Goal: Task Accomplishment & Management: Manage account settings

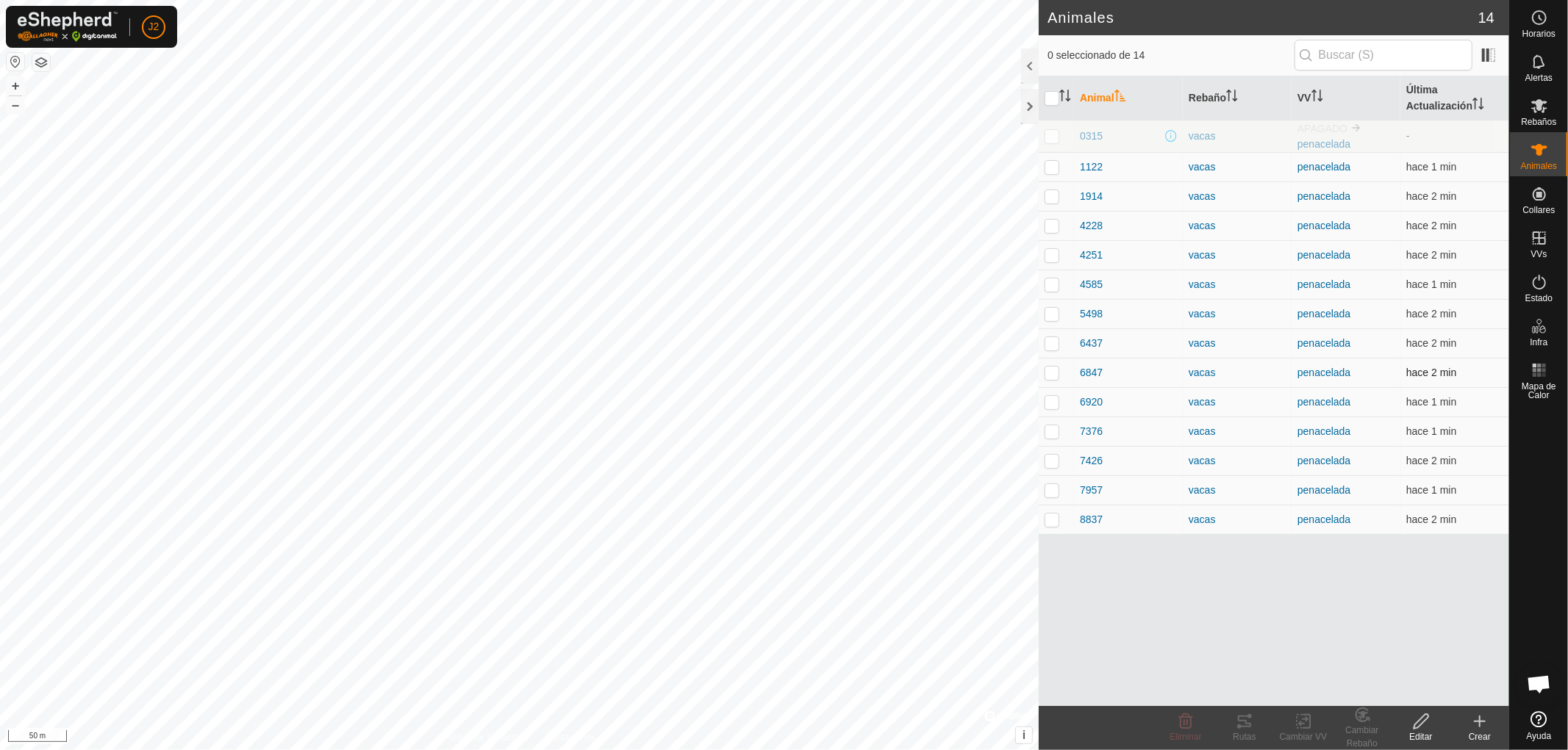
click at [1048, 373] on p-checkbox at bounding box center [1052, 373] width 15 height 11
click at [1245, 728] on icon at bounding box center [1245, 722] width 18 height 18
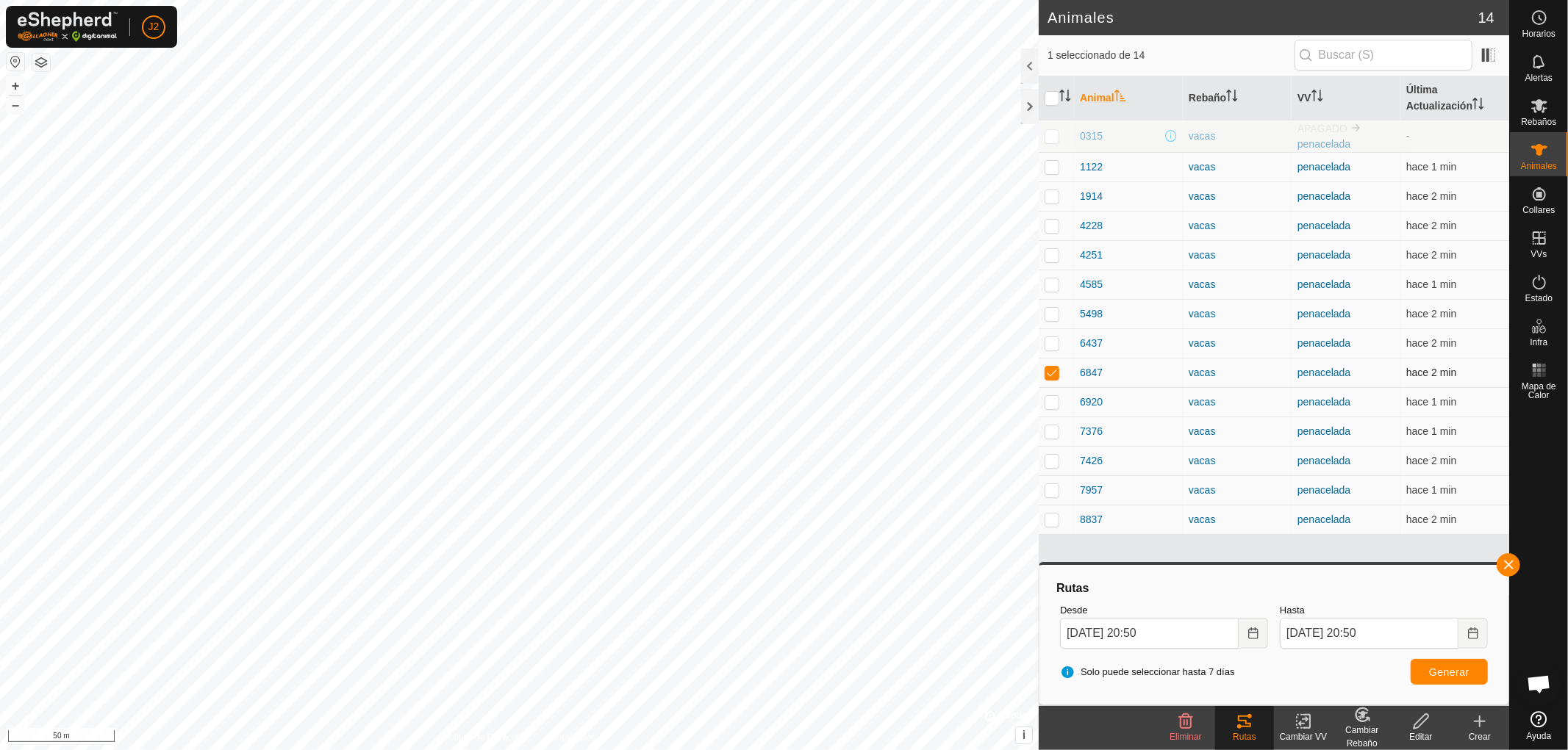
click at [1047, 366] on td at bounding box center [1056, 372] width 35 height 29
checkbox input "false"
click at [1509, 562] on button "button" at bounding box center [1508, 565] width 24 height 24
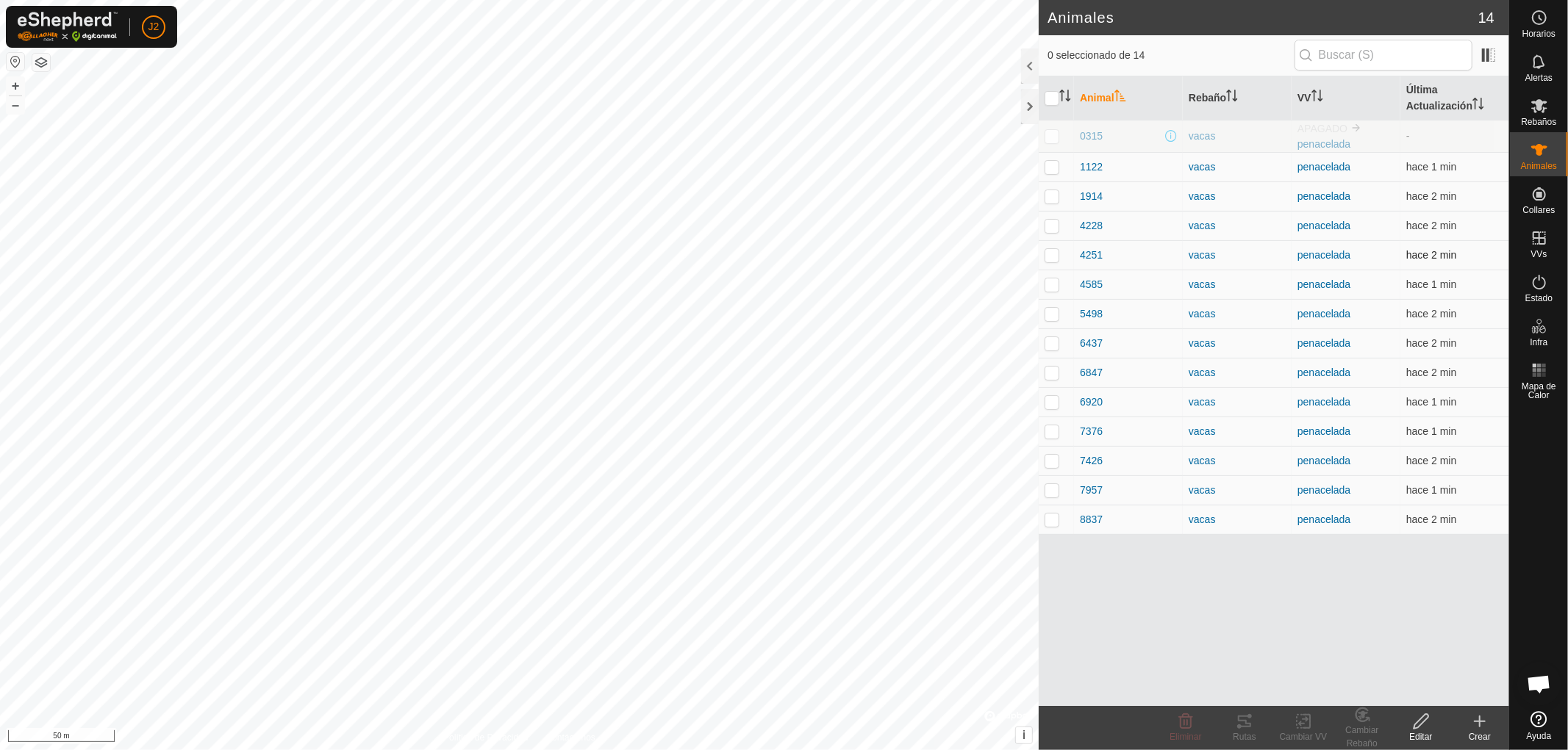
click at [1052, 254] on p-checkbox at bounding box center [1052, 255] width 15 height 11
click at [1239, 726] on icon at bounding box center [1245, 722] width 13 height 11
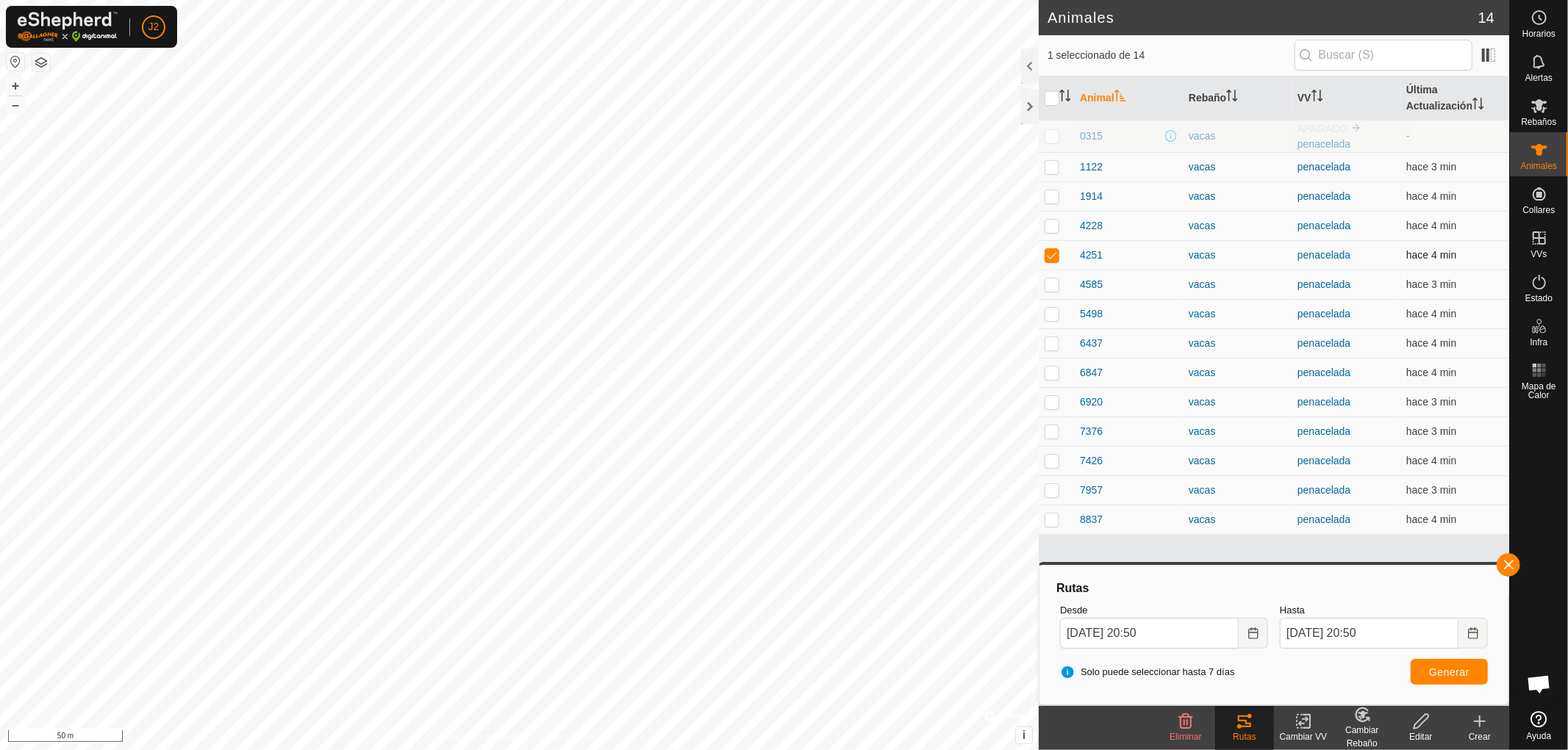
click at [1051, 253] on p-checkbox at bounding box center [1052, 255] width 15 height 11
checkbox input "false"
click at [1511, 566] on button "button" at bounding box center [1508, 565] width 24 height 24
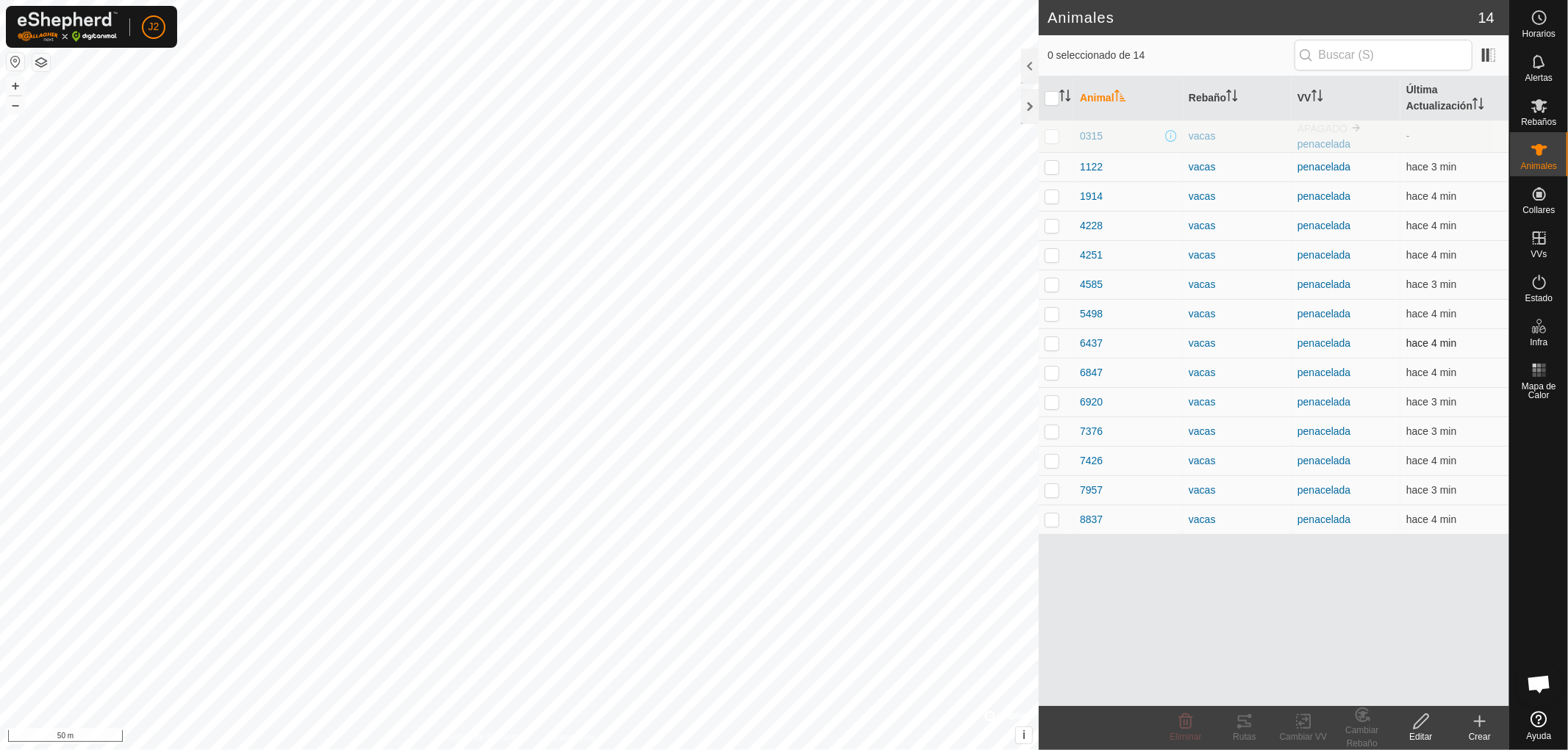
click at [1048, 343] on p-checkbox at bounding box center [1052, 343] width 15 height 11
click at [1241, 721] on icon at bounding box center [1245, 722] width 13 height 11
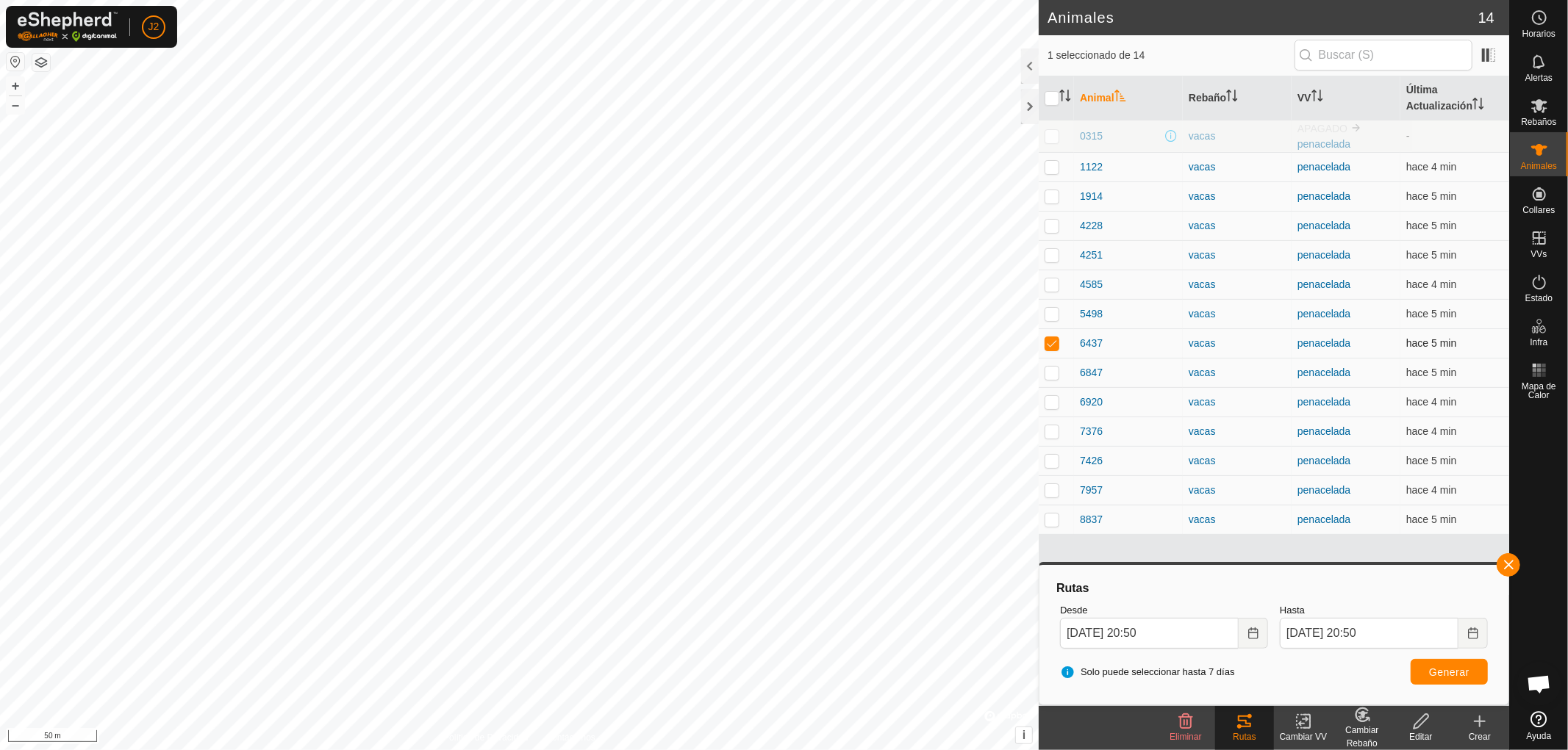
click at [1050, 340] on p-checkbox at bounding box center [1052, 343] width 15 height 11
checkbox input "false"
click at [1505, 560] on button "button" at bounding box center [1508, 565] width 24 height 24
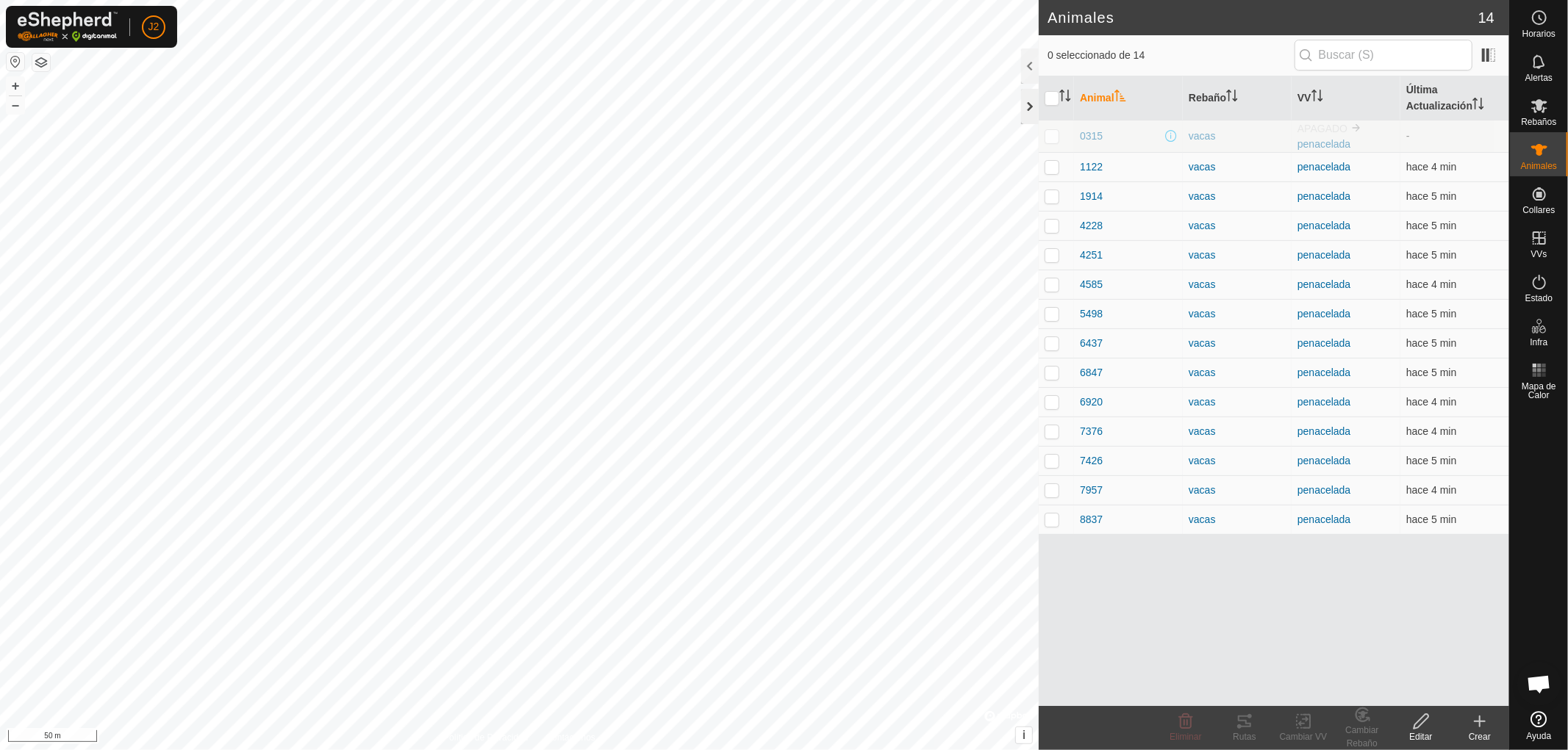
click at [1031, 100] on div at bounding box center [1030, 106] width 18 height 35
